Goal: Transaction & Acquisition: Download file/media

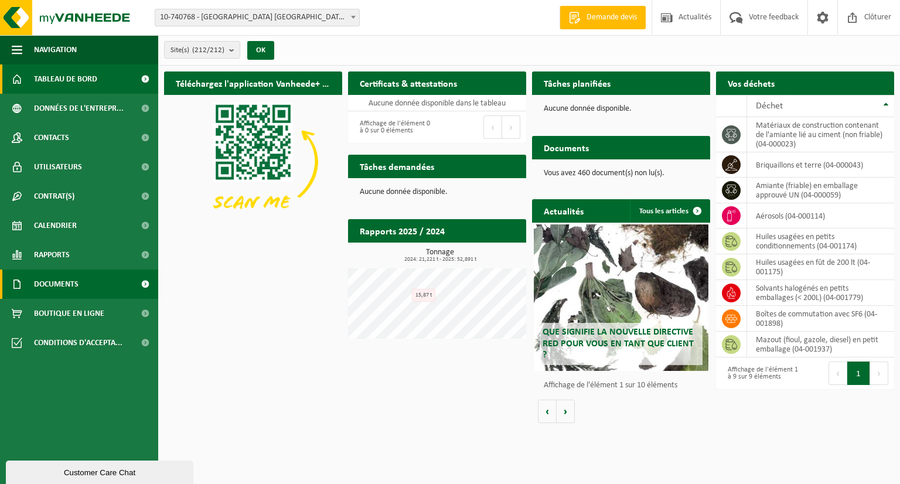
click at [60, 286] on span "Documents" at bounding box center [56, 284] width 45 height 29
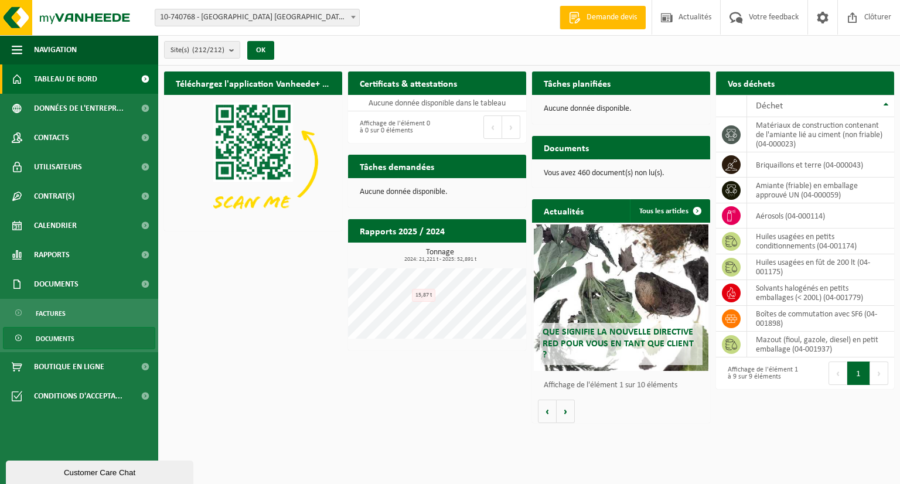
click at [55, 341] on span "Documents" at bounding box center [55, 339] width 39 height 22
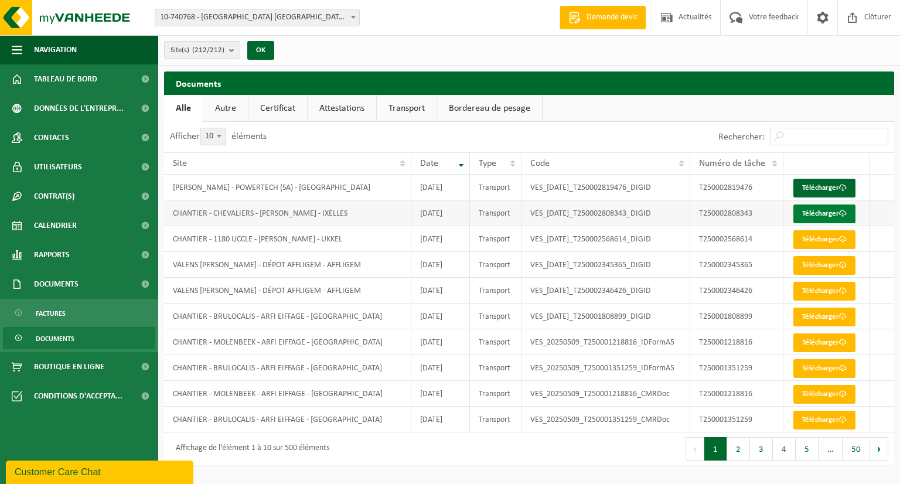
click at [832, 213] on link "Télécharger" at bounding box center [825, 214] width 62 height 19
click at [822, 192] on link "Télécharger" at bounding box center [825, 188] width 62 height 19
click at [287, 107] on link "Certificat" at bounding box center [278, 108] width 59 height 27
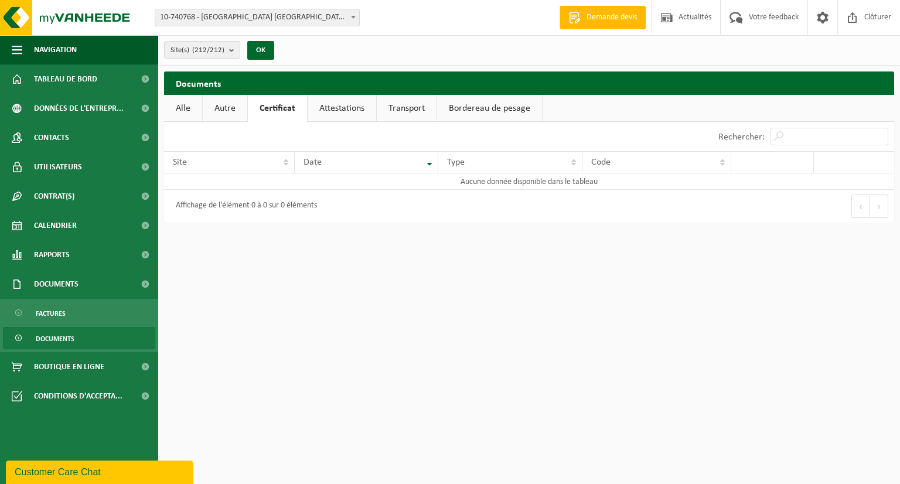
click at [342, 107] on link "Attestations" at bounding box center [342, 108] width 69 height 27
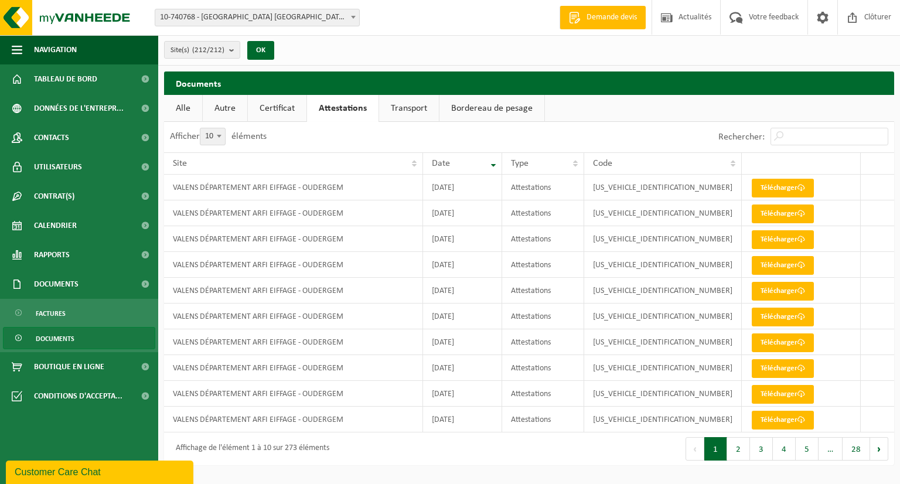
click at [396, 112] on link "Transport" at bounding box center [409, 108] width 60 height 27
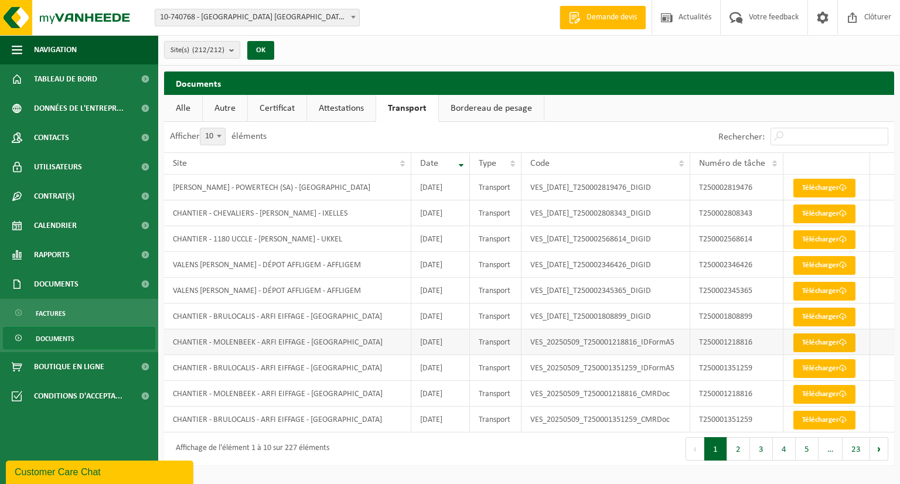
click at [814, 338] on link "Télécharger" at bounding box center [825, 343] width 62 height 19
click at [818, 394] on link "Télécharger" at bounding box center [825, 394] width 62 height 19
click at [819, 237] on link "Télécharger" at bounding box center [825, 239] width 62 height 19
click at [232, 108] on link "Autre" at bounding box center [225, 108] width 45 height 27
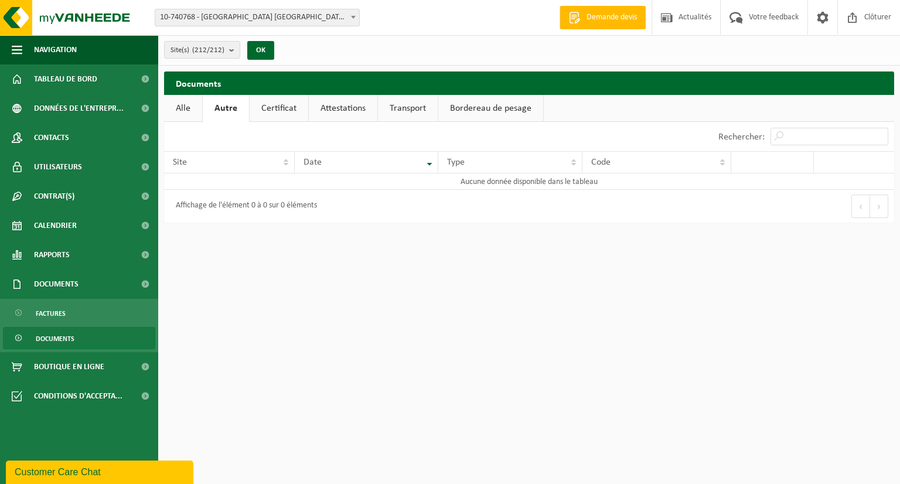
click at [190, 115] on link "Alle" at bounding box center [183, 108] width 38 height 27
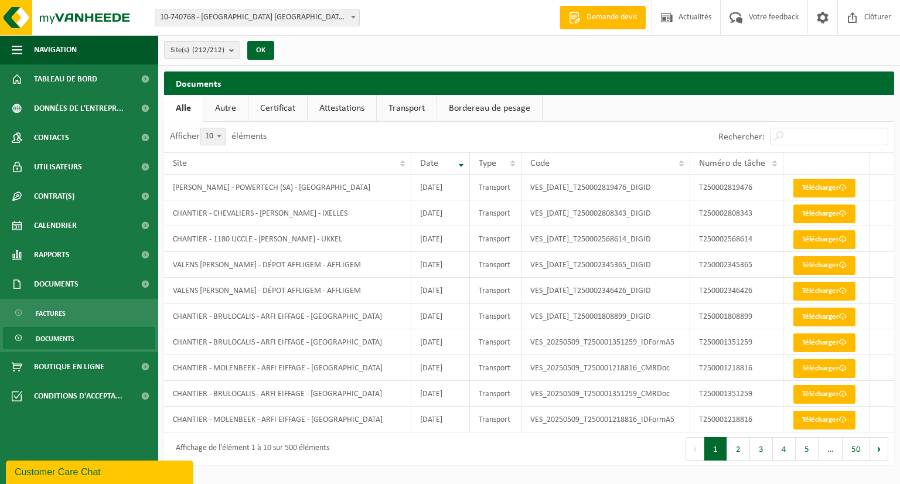
click at [209, 113] on link "Autre" at bounding box center [225, 108] width 45 height 27
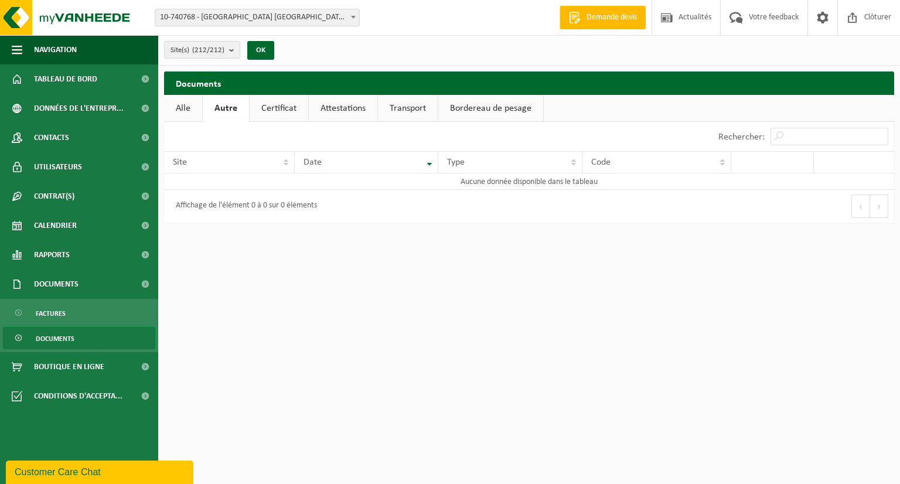
click at [283, 111] on link "Certificat" at bounding box center [279, 108] width 59 height 27
click at [335, 115] on link "Attestations" at bounding box center [342, 108] width 69 height 27
